Goal: Check status: Check status

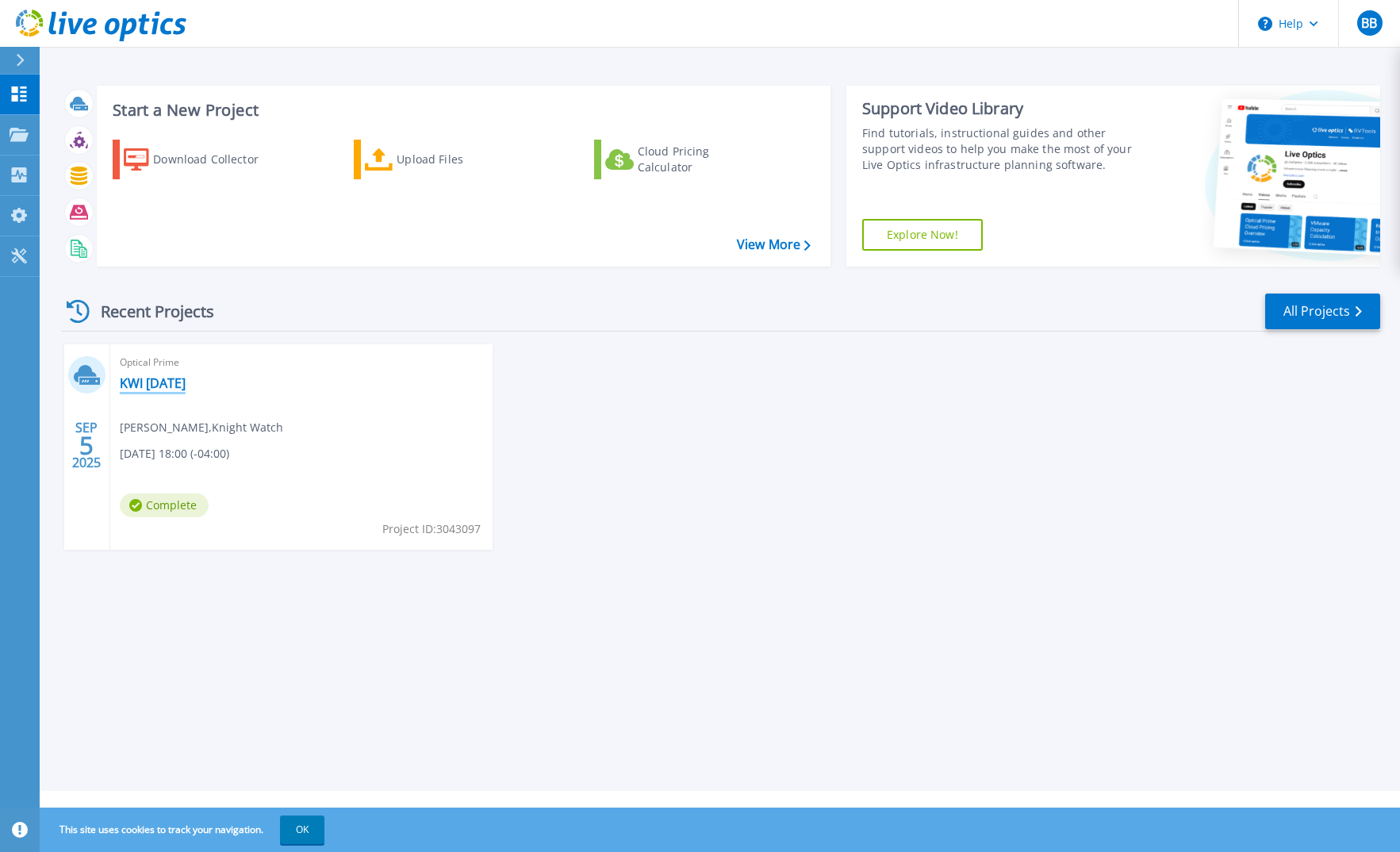
click at [159, 383] on link "KWI [DATE]" at bounding box center [153, 383] width 66 height 16
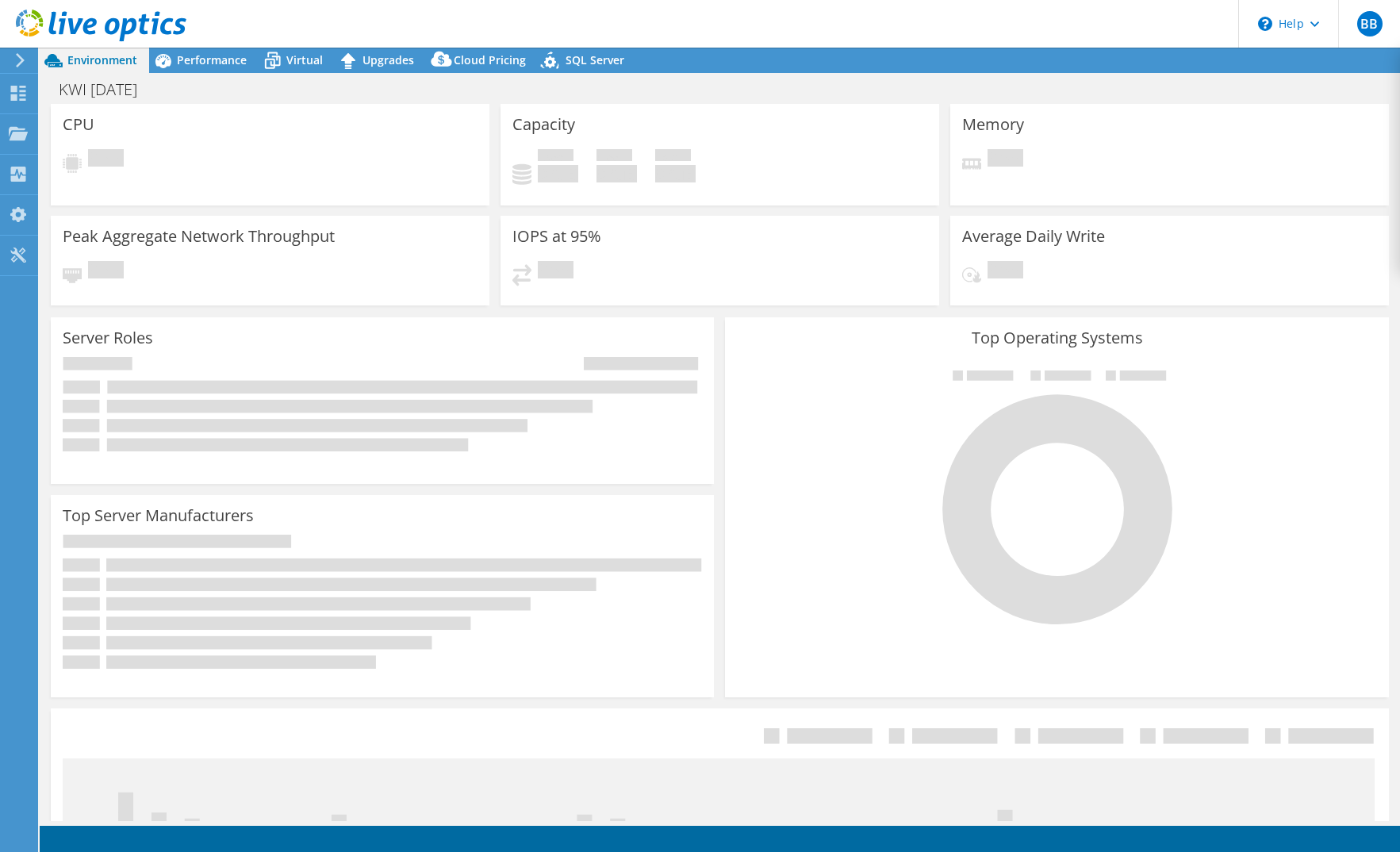
select select "USD"
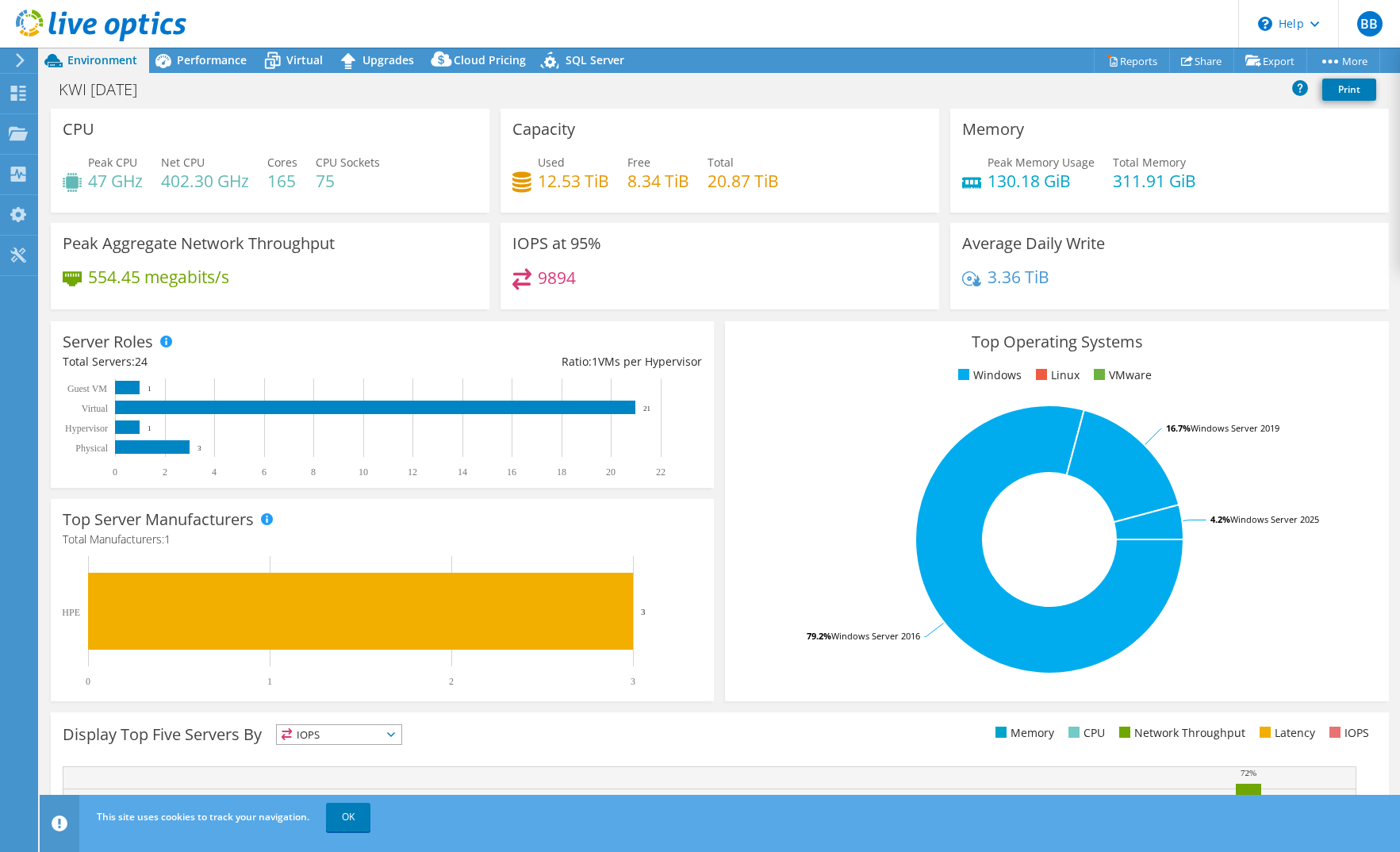
drag, startPoint x: 225, startPoint y: 57, endPoint x: 267, endPoint y: 80, distance: 47.9
click at [225, 57] on span "Performance" at bounding box center [212, 60] width 70 height 15
